Goal: Check status: Check status

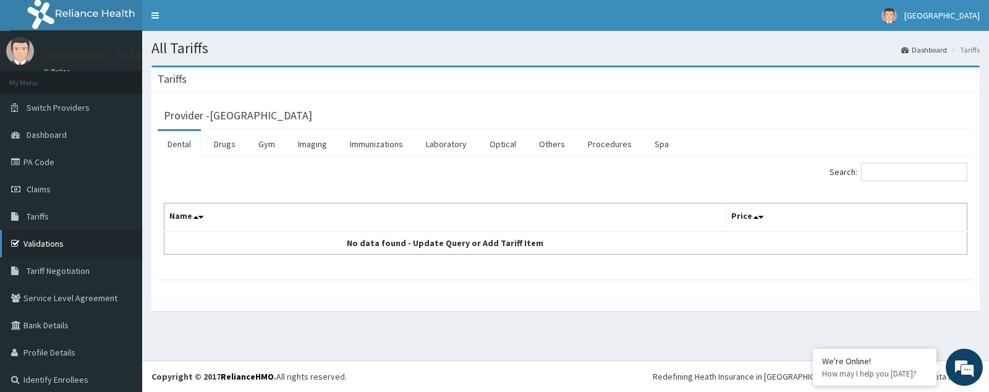
click at [67, 239] on link "Validations" at bounding box center [71, 243] width 142 height 27
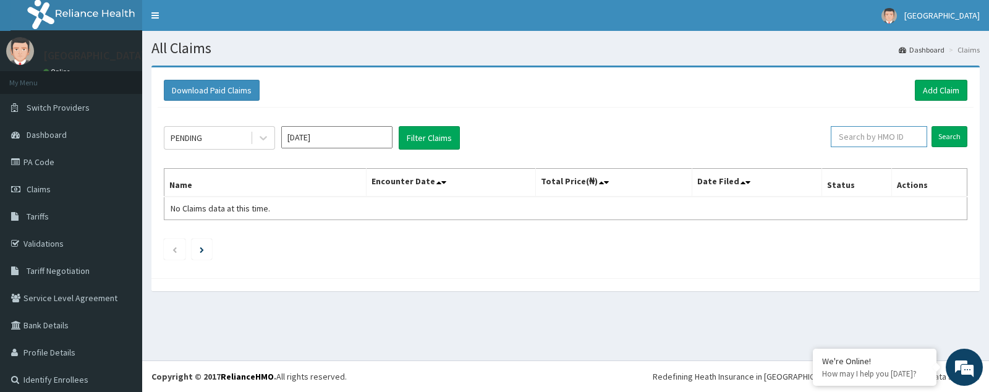
click at [863, 143] on input "text" at bounding box center [879, 136] width 97 height 21
type input "Ogiugo"
click at [936, 135] on input "Search" at bounding box center [949, 136] width 36 height 21
click at [67, 142] on link "Dashboard" at bounding box center [71, 134] width 142 height 27
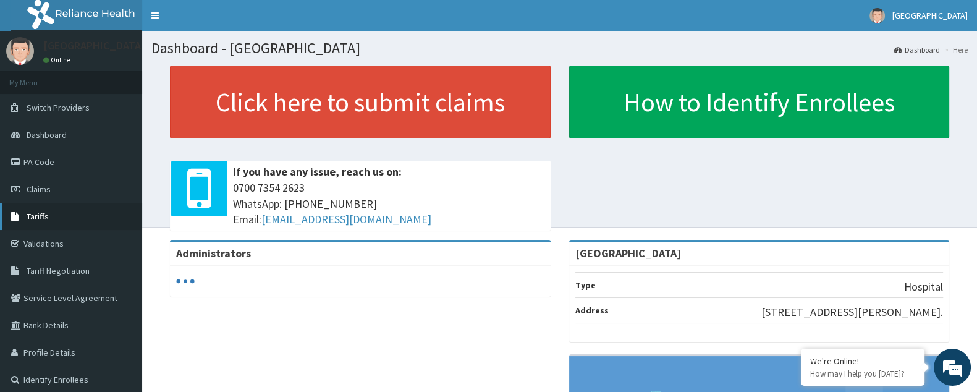
click at [46, 211] on span "Tariffs" at bounding box center [38, 216] width 22 height 11
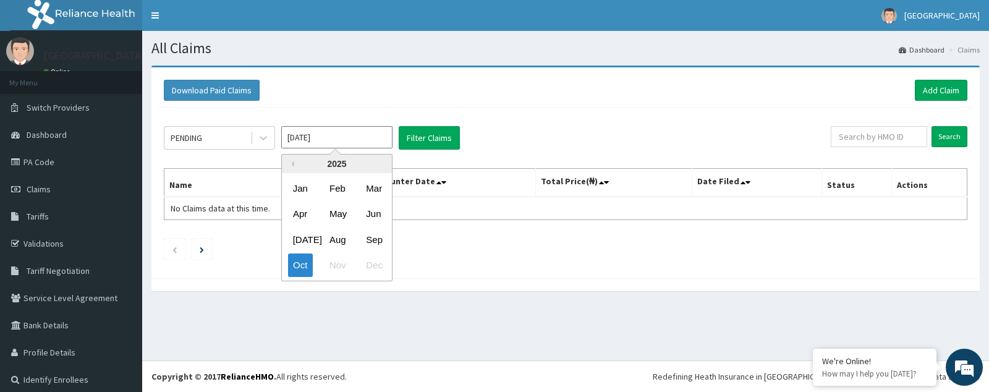
click at [328, 134] on input "Oct 2025" at bounding box center [336, 137] width 111 height 22
click at [342, 232] on div "Aug" at bounding box center [337, 239] width 25 height 23
type input "Aug 2025"
click at [386, 135] on input "Aug 2025" at bounding box center [336, 137] width 111 height 22
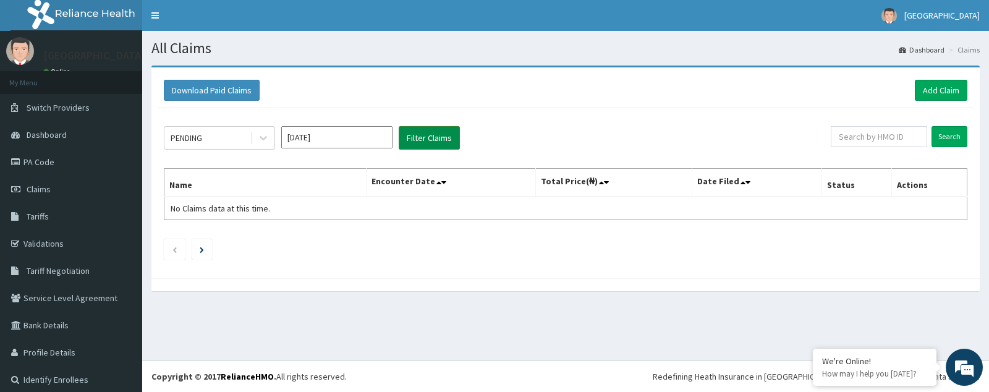
click at [423, 139] on button "Filter Claims" at bounding box center [429, 137] width 61 height 23
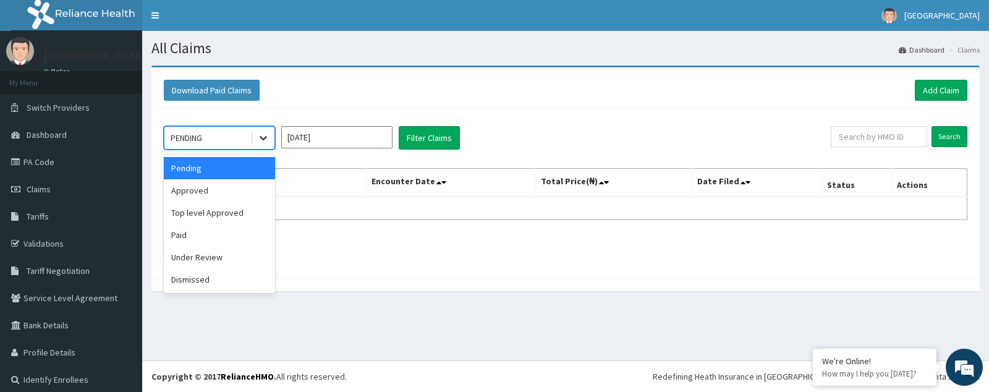
click at [262, 137] on icon at bounding box center [263, 139] width 7 height 4
click at [234, 192] on div "Approved" at bounding box center [219, 190] width 111 height 22
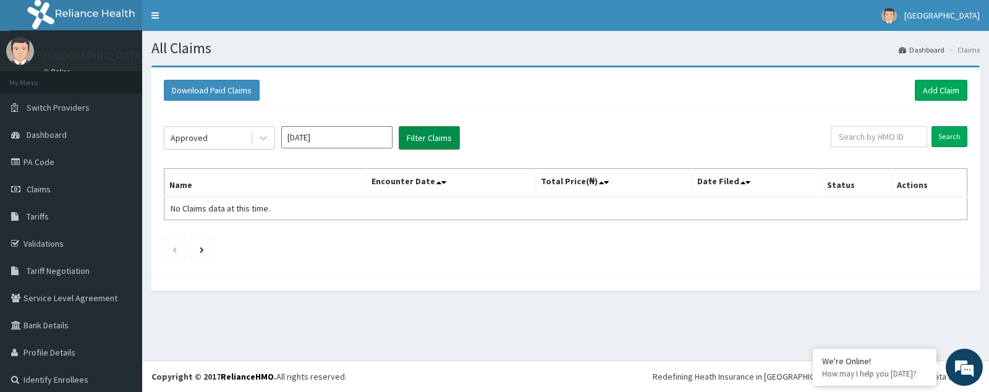
click at [425, 143] on button "Filter Claims" at bounding box center [429, 137] width 61 height 23
click at [261, 137] on icon at bounding box center [263, 139] width 7 height 4
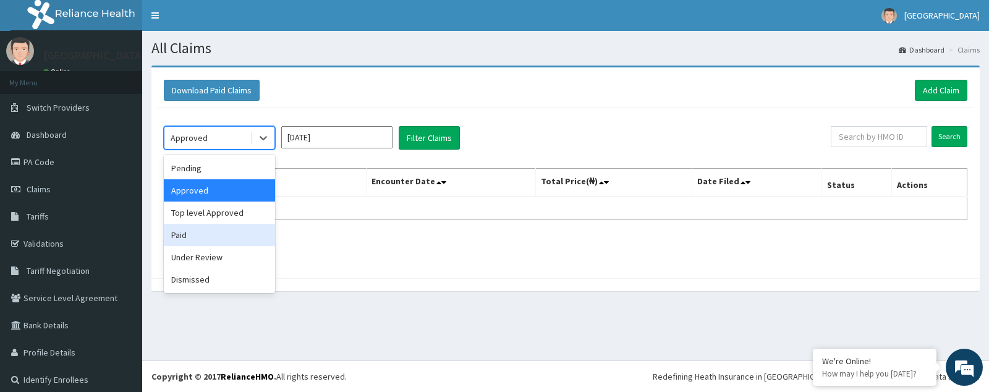
click at [227, 234] on div "Paid" at bounding box center [219, 235] width 111 height 22
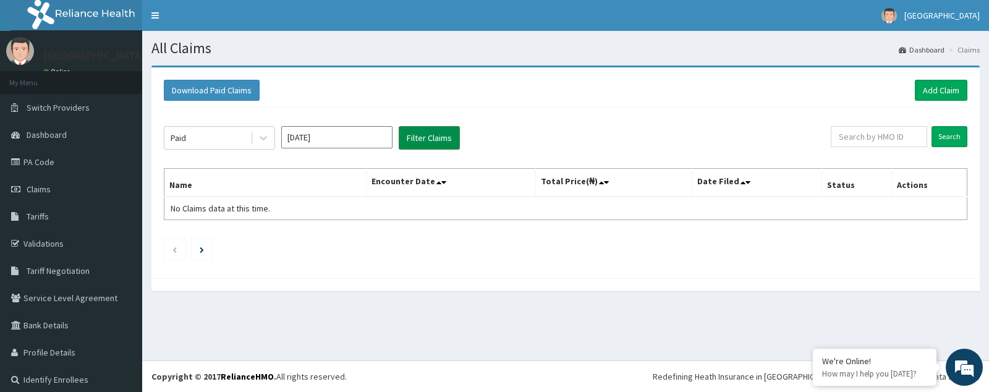
click at [407, 131] on button "Filter Claims" at bounding box center [429, 137] width 61 height 23
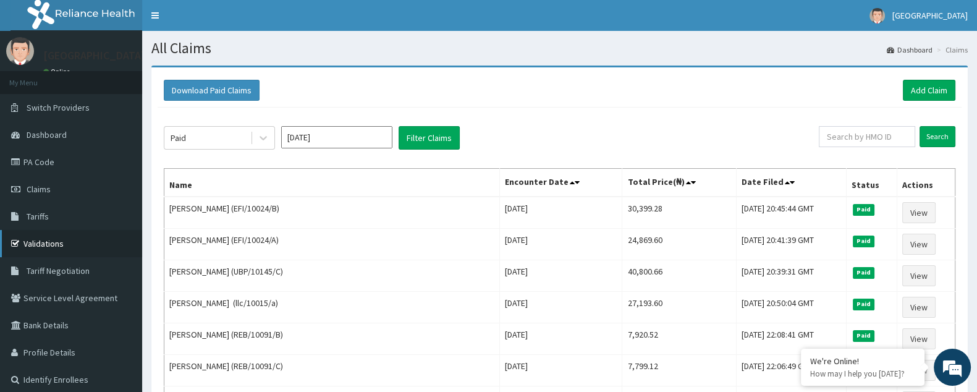
click at [63, 239] on link "Validations" at bounding box center [71, 243] width 142 height 27
